Goal: Information Seeking & Learning: Learn about a topic

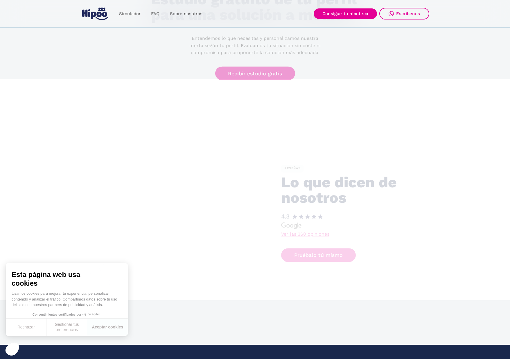
scroll to position [1357, 0]
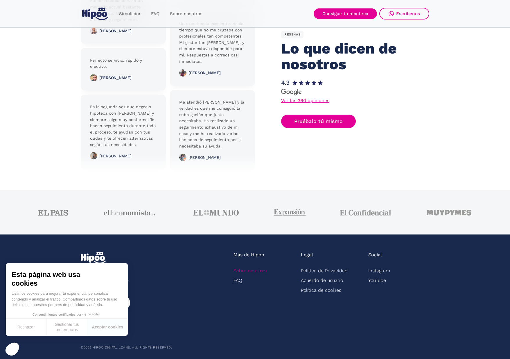
click at [248, 270] on link "Sobre nosotros" at bounding box center [250, 271] width 33 height 10
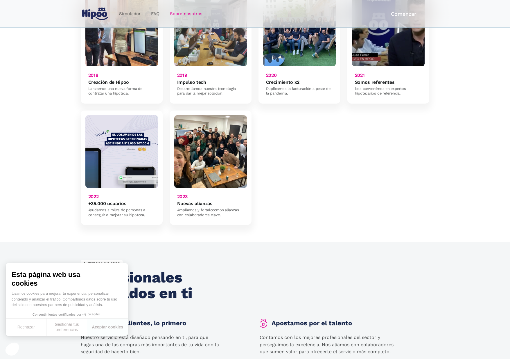
scroll to position [358, 0]
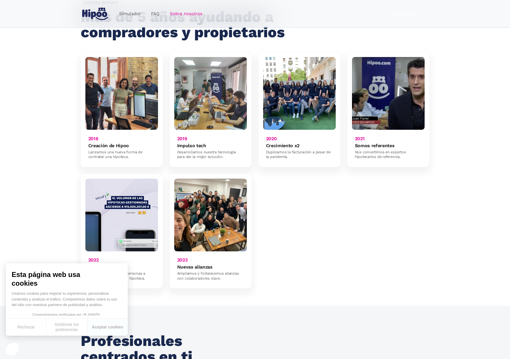
click at [224, 211] on img at bounding box center [210, 214] width 73 height 73
click at [195, 264] on h6 "Nuevas alianzas" at bounding box center [194, 267] width 35 height 6
